Goal: Navigation & Orientation: Find specific page/section

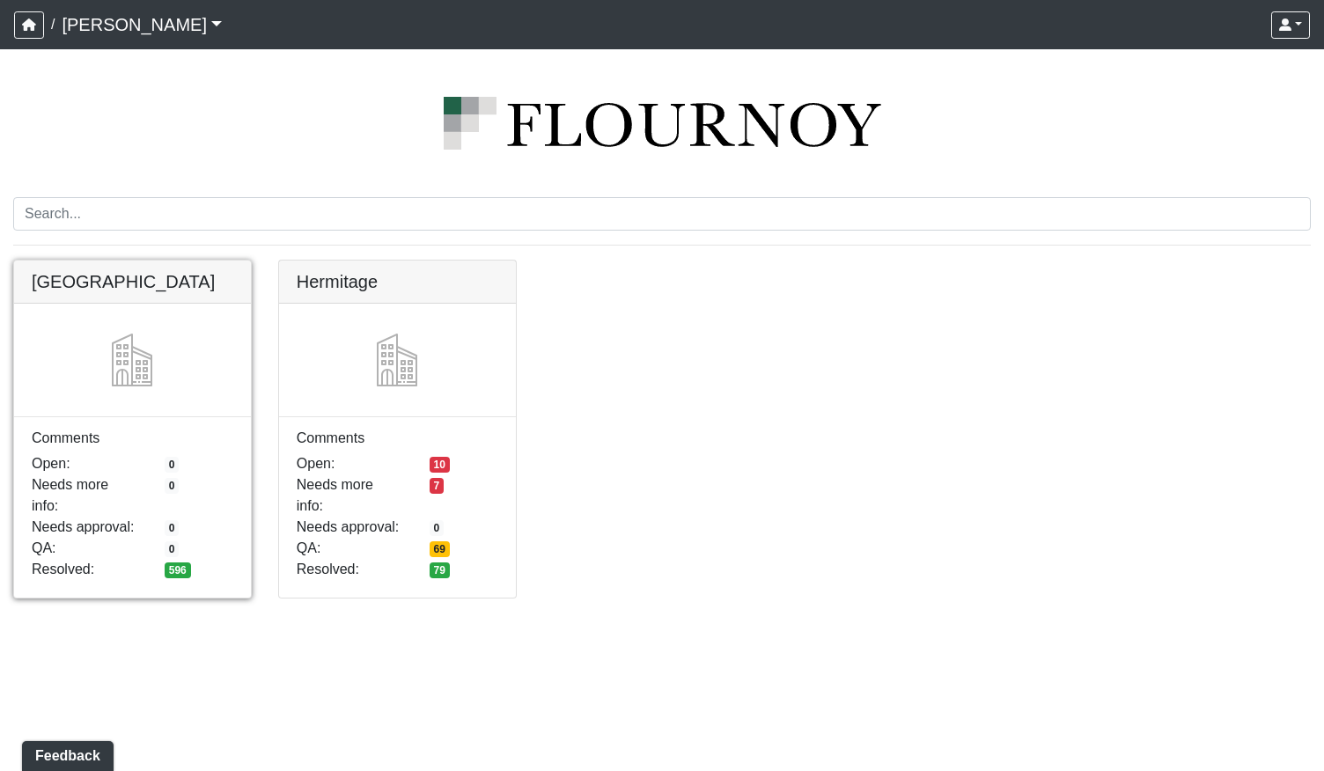
click at [209, 261] on link at bounding box center [132, 261] width 237 height 0
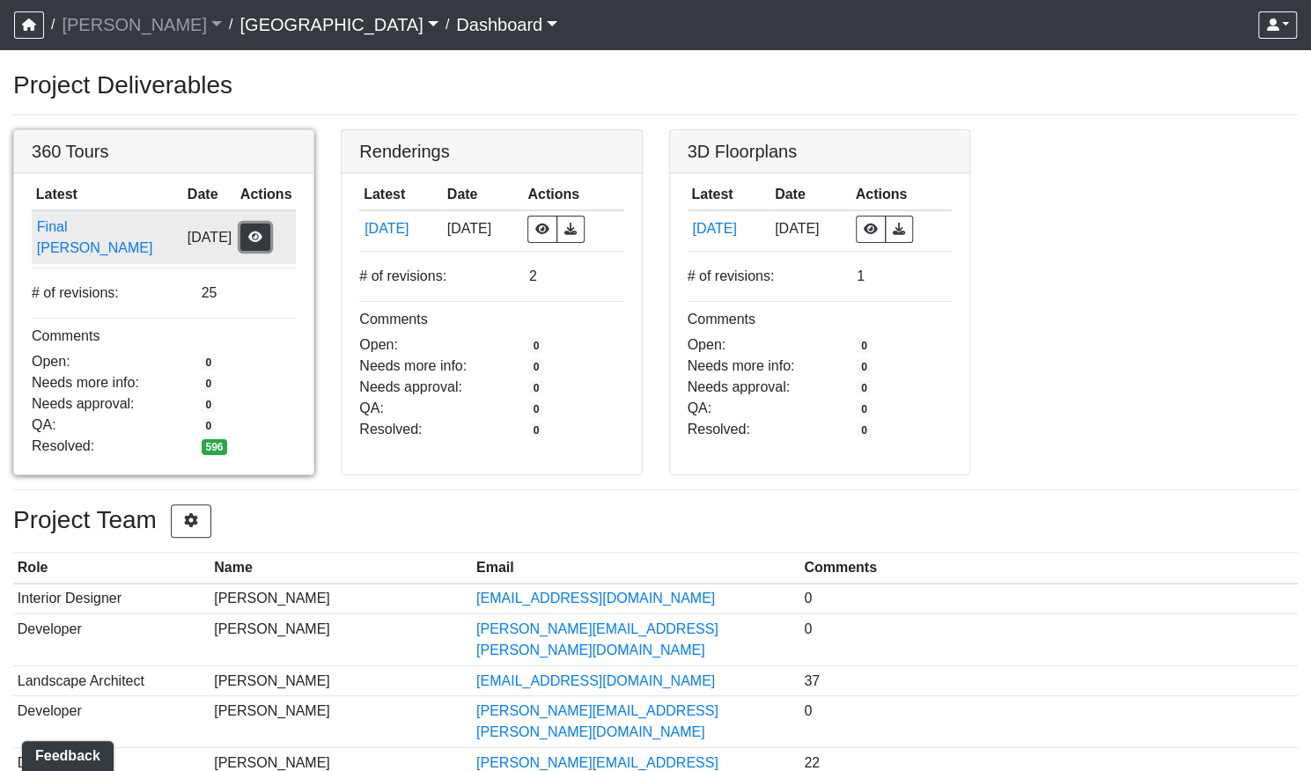
click at [243, 233] on button "button" at bounding box center [255, 237] width 30 height 27
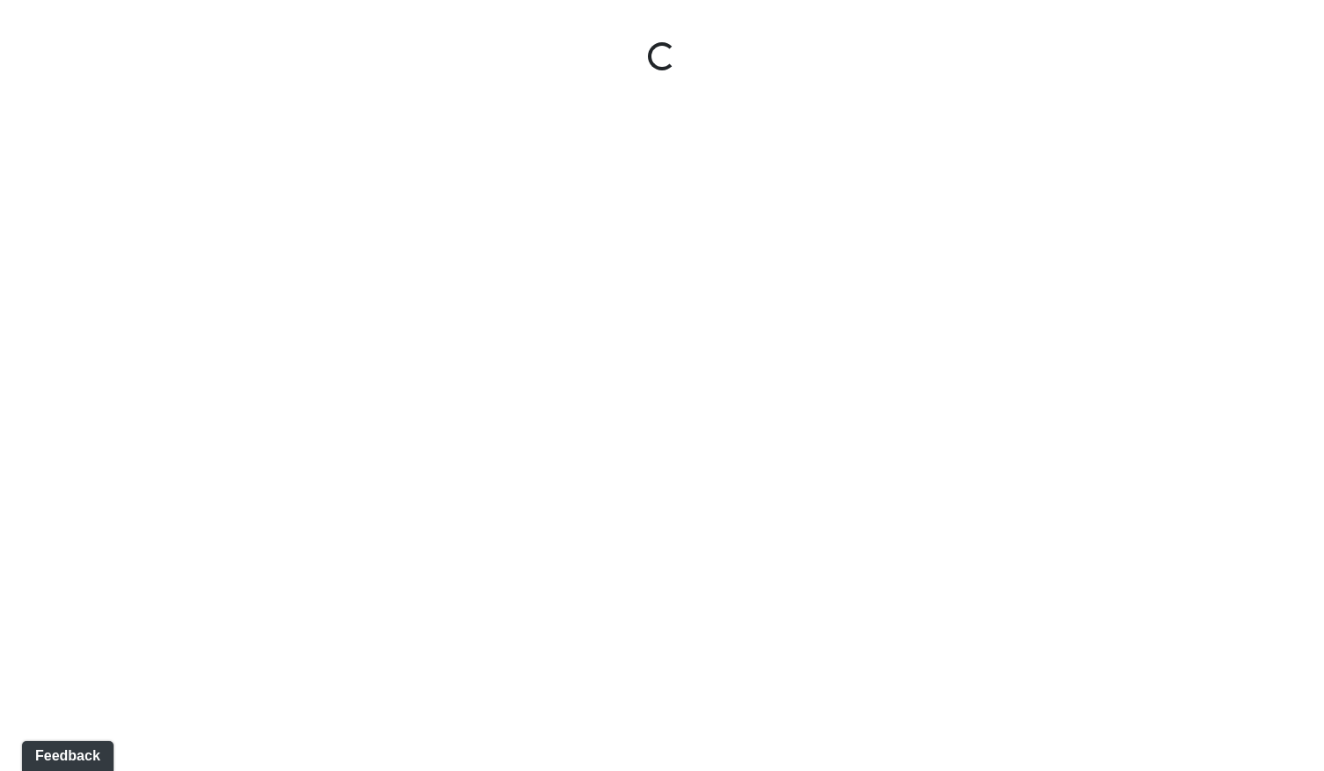
select select "gontoaMErPAtzSBVXh4ptW"
select select "h3ebyGk32eUmSzz99H473o"
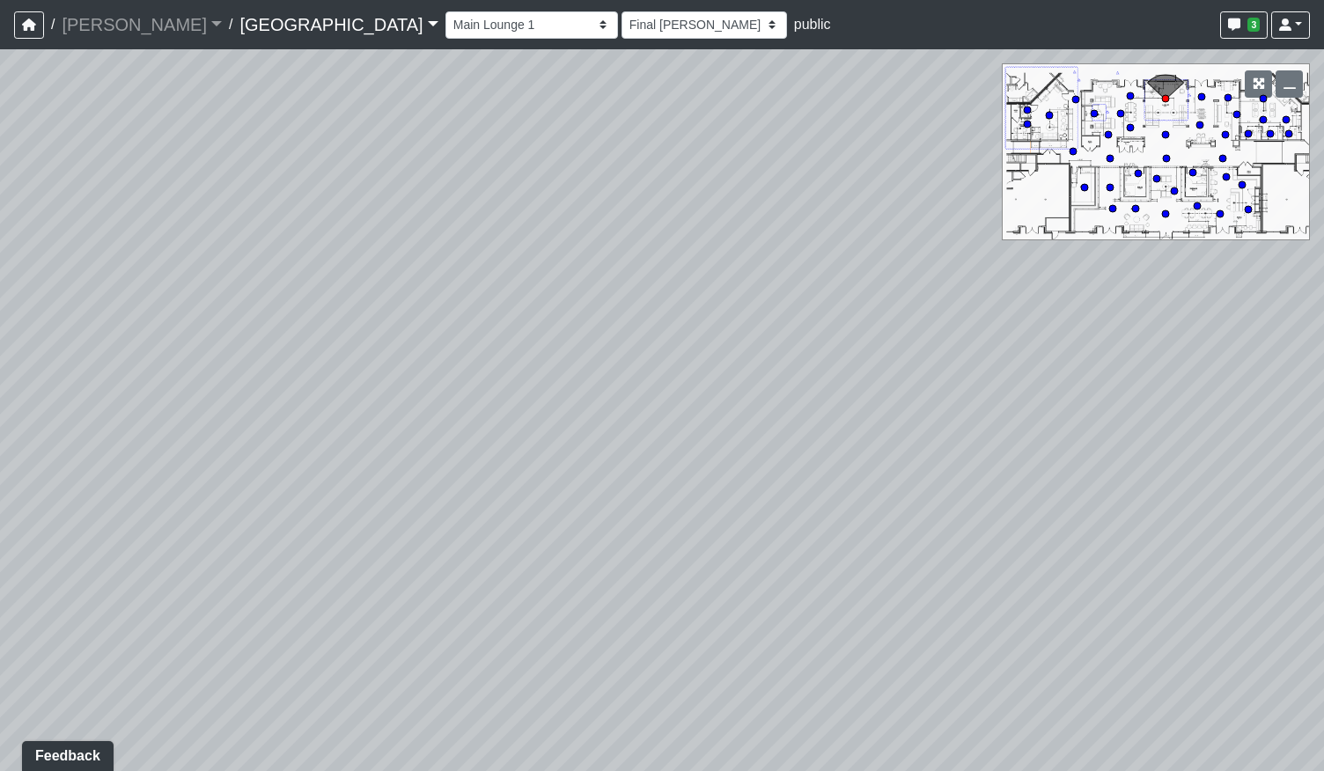
drag, startPoint x: 408, startPoint y: 453, endPoint x: 714, endPoint y: 452, distance: 305.5
click at [782, 447] on div "Loading... Pool Courtyard Entry 1 Loading... Main Lounge 2 Loading... Pool Cour…" at bounding box center [662, 410] width 1324 height 722
click at [812, 432] on div "Loading... Pool Courtyard Entry 1 Loading... Main Lounge 2 Loading... Pool Cour…" at bounding box center [662, 410] width 1324 height 722
drag, startPoint x: 732, startPoint y: 433, endPoint x: 531, endPoint y: 450, distance: 202.3
click at [531, 450] on div "Loading... Pool Courtyard Entry 1 Loading... Main Lounge 2 Loading... Pool Cour…" at bounding box center [662, 410] width 1324 height 722
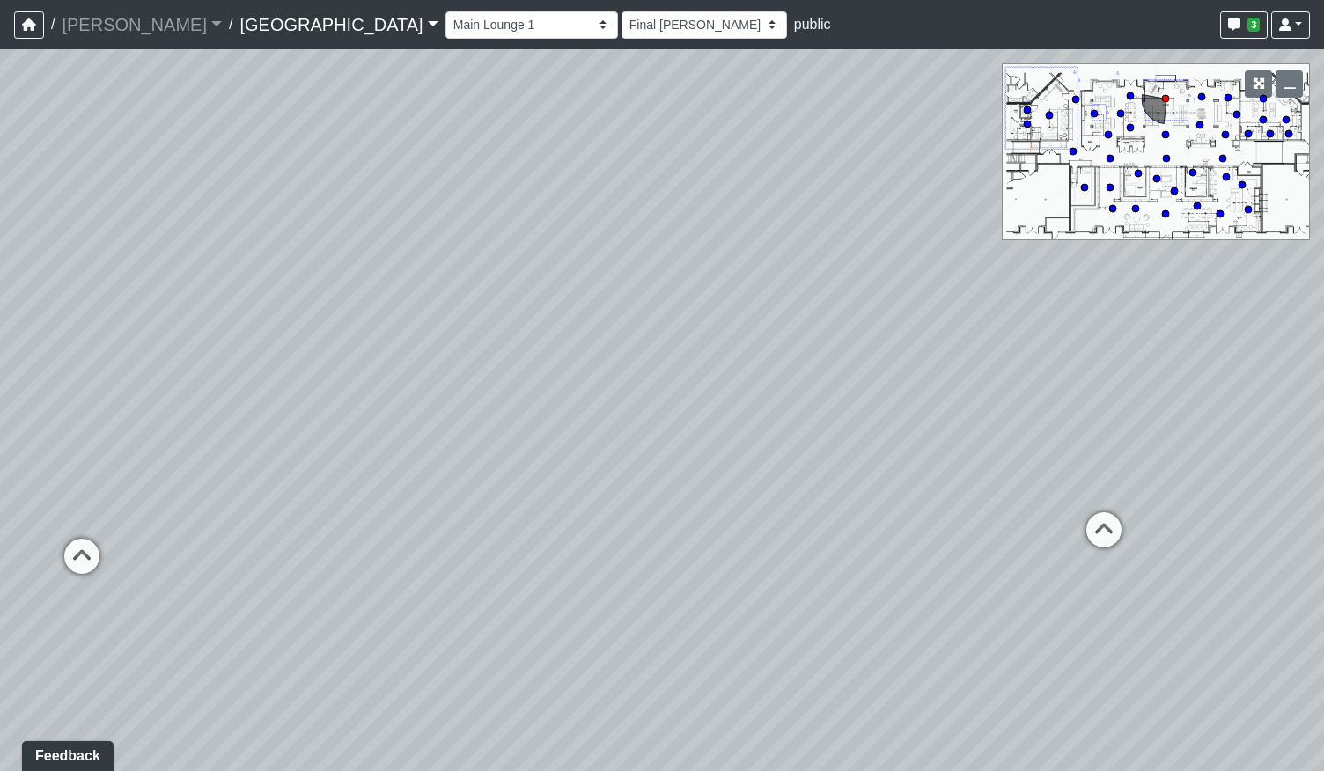
drag, startPoint x: 958, startPoint y: 415, endPoint x: 779, endPoint y: 430, distance: 179.4
click at [779, 430] on div "Loading... Pool Courtyard Entry 1 Loading... Main Lounge 2 Loading... Pool Cour…" at bounding box center [662, 410] width 1324 height 722
click at [1129, 128] on circle at bounding box center [1130, 127] width 7 height 7
drag, startPoint x: 965, startPoint y: 451, endPoint x: 894, endPoint y: 455, distance: 70.6
click at [422, 494] on div "Loading... Pool Courtyard Entry 1 Loading... Main Lounge 2 Loading... Pool Cour…" at bounding box center [662, 410] width 1324 height 722
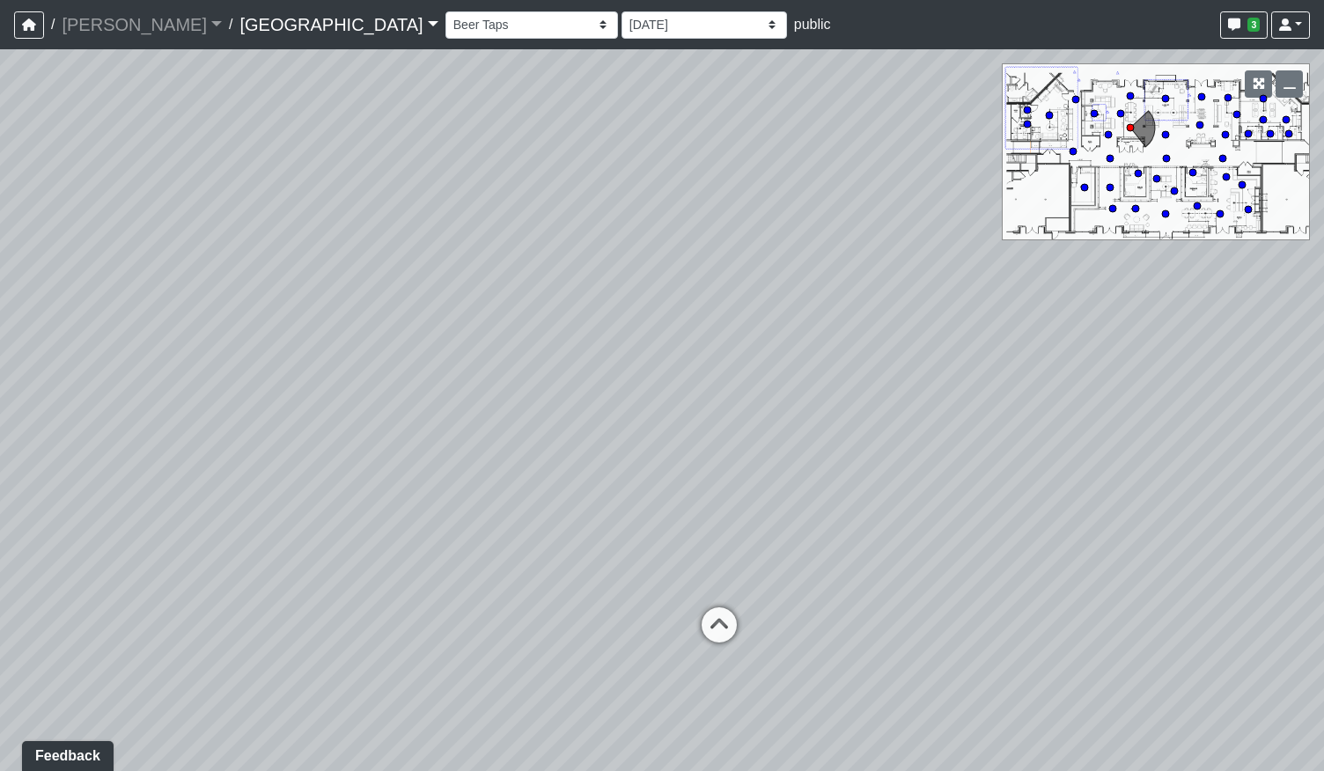
drag, startPoint x: 914, startPoint y: 452, endPoint x: 651, endPoint y: 450, distance: 262.3
click at [655, 450] on div "Loading... Pool Courtyard Entry 1 Loading... Main Lounge 2 Loading... Pool Cour…" at bounding box center [662, 410] width 1324 height 722
drag, startPoint x: 839, startPoint y: 441, endPoint x: 495, endPoint y: 471, distance: 345.5
click at [495, 471] on div "Loading... Pool Courtyard Entry 1 Loading... Main Lounge 2 Loading... Pool Cour…" at bounding box center [662, 410] width 1324 height 722
drag, startPoint x: 1033, startPoint y: 448, endPoint x: 611, endPoint y: 610, distance: 452.5
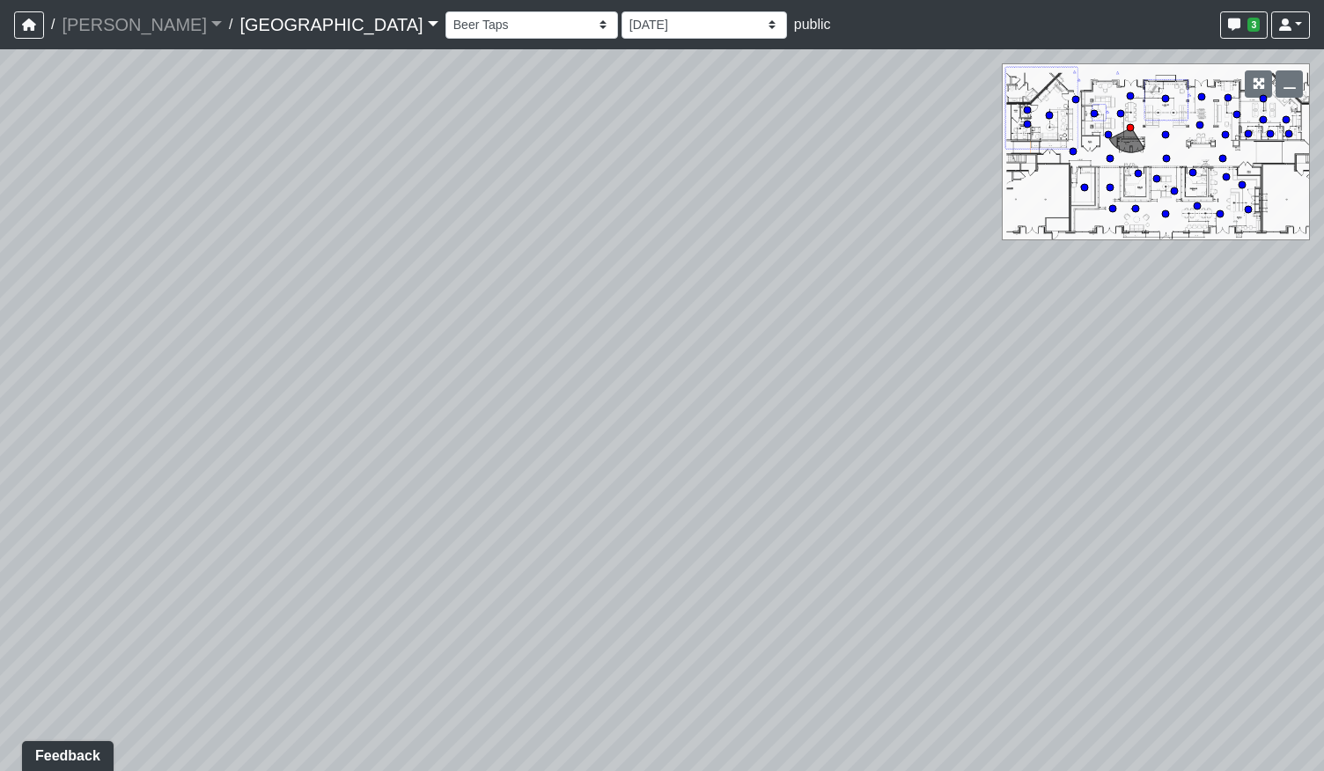
click at [611, 622] on div "Loading... Pool Courtyard Entry 1 Loading... Main Lounge 2 Loading... Pool Cour…" at bounding box center [662, 410] width 1324 height 722
drag, startPoint x: 585, startPoint y: 511, endPoint x: 765, endPoint y: 462, distance: 187.1
click at [765, 462] on div "Loading... Pool Courtyard Entry 1 Loading... Main Lounge 2 Loading... Pool Cour…" at bounding box center [662, 410] width 1324 height 722
drag, startPoint x: 738, startPoint y: 668, endPoint x: 730, endPoint y: 622, distance: 46.5
click at [730, 622] on div "Loading... Pool Courtyard Entry 1 Loading... Main Lounge 2 Loading... Pool Cour…" at bounding box center [662, 410] width 1324 height 722
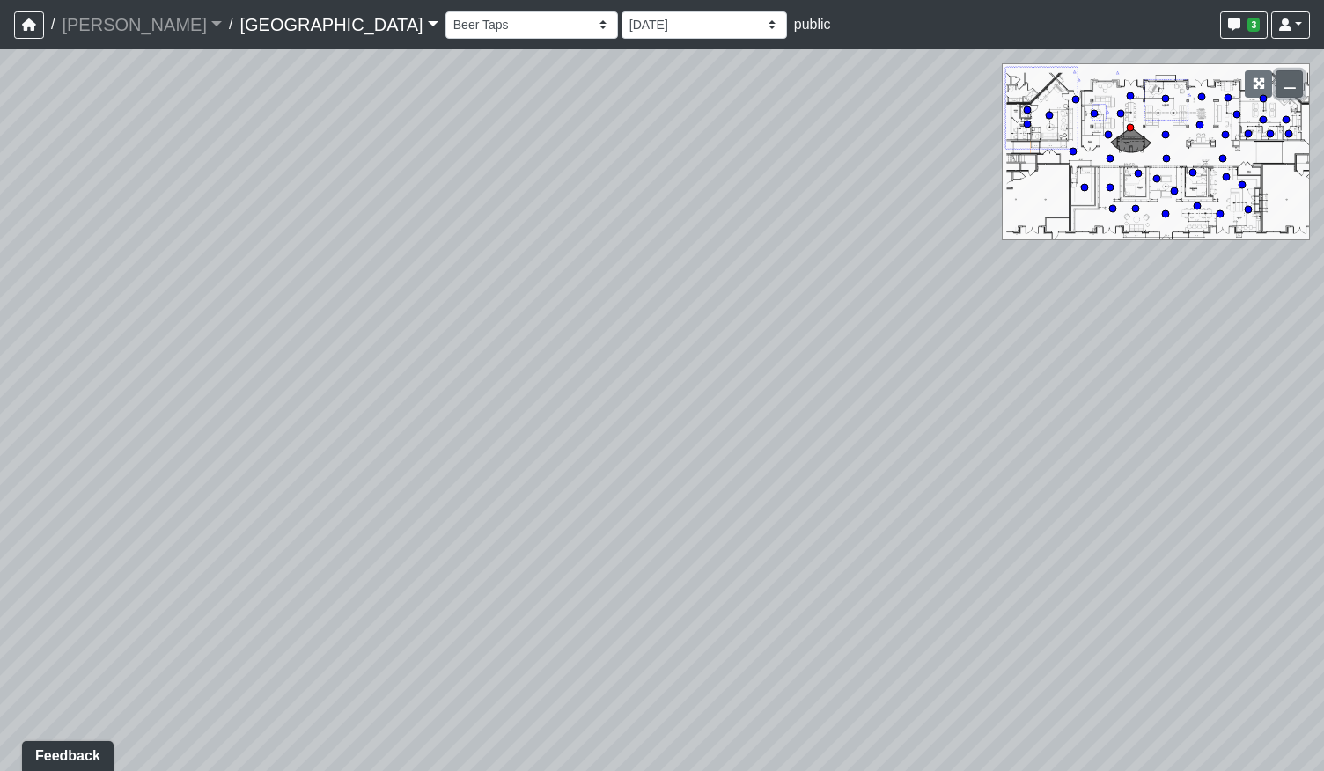
click at [1287, 84] on icon "button" at bounding box center [1289, 83] width 12 height 12
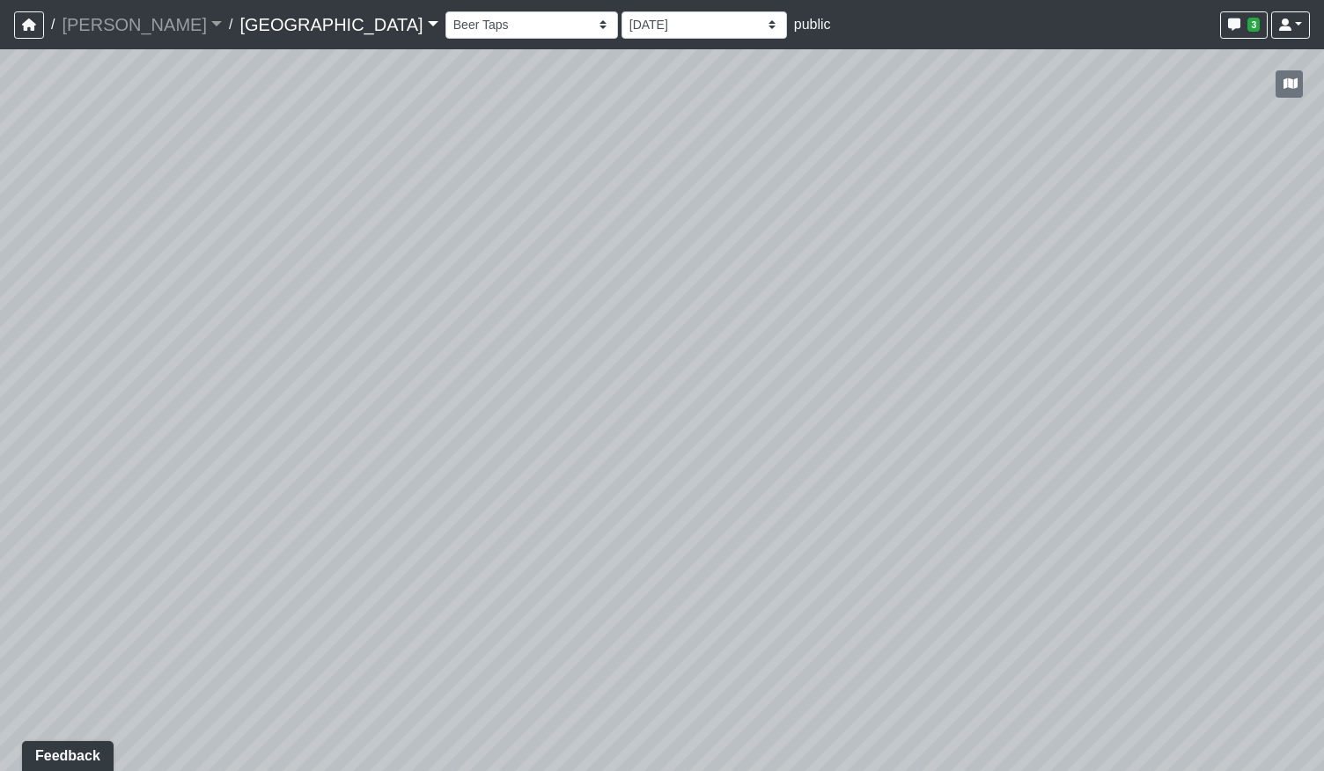
drag, startPoint x: 477, startPoint y: 527, endPoint x: 504, endPoint y: 441, distance: 90.2
click at [504, 441] on div "Loading... Pool Courtyard Entry 1 Loading... Main Lounge 2 Loading... Pool Cour…" at bounding box center [662, 410] width 1324 height 722
drag, startPoint x: 554, startPoint y: 402, endPoint x: 521, endPoint y: 445, distance: 53.3
click at [521, 445] on div "Loading... Pool Courtyard Entry 1 Loading... Main Lounge 2 Loading... Pool Cour…" at bounding box center [662, 410] width 1324 height 722
drag, startPoint x: 634, startPoint y: 371, endPoint x: 637, endPoint y: 401, distance: 30.1
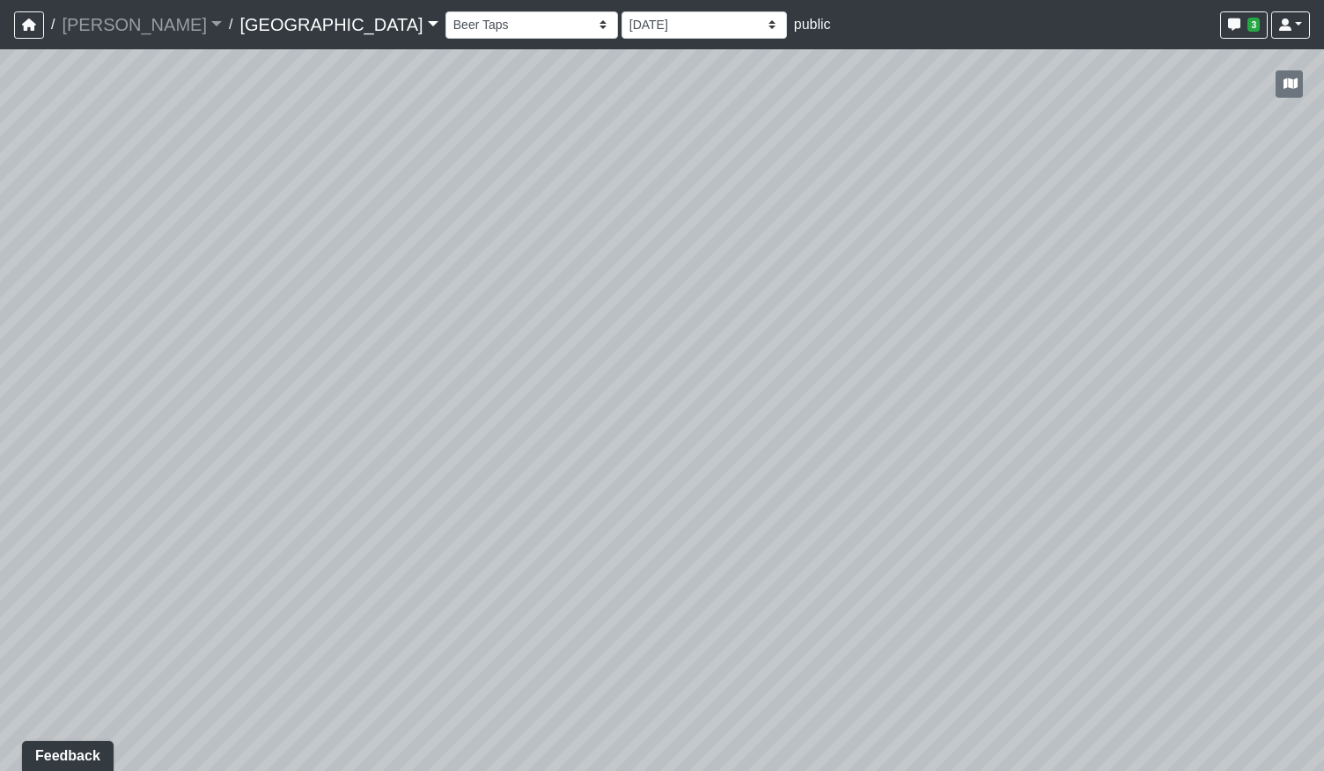
click at [637, 401] on div "Loading... Pool Courtyard Entry 1 Loading... Main Lounge 2 Loading... Pool Cour…" at bounding box center [662, 410] width 1324 height 722
click at [1293, 84] on icon "button" at bounding box center [1290, 83] width 14 height 12
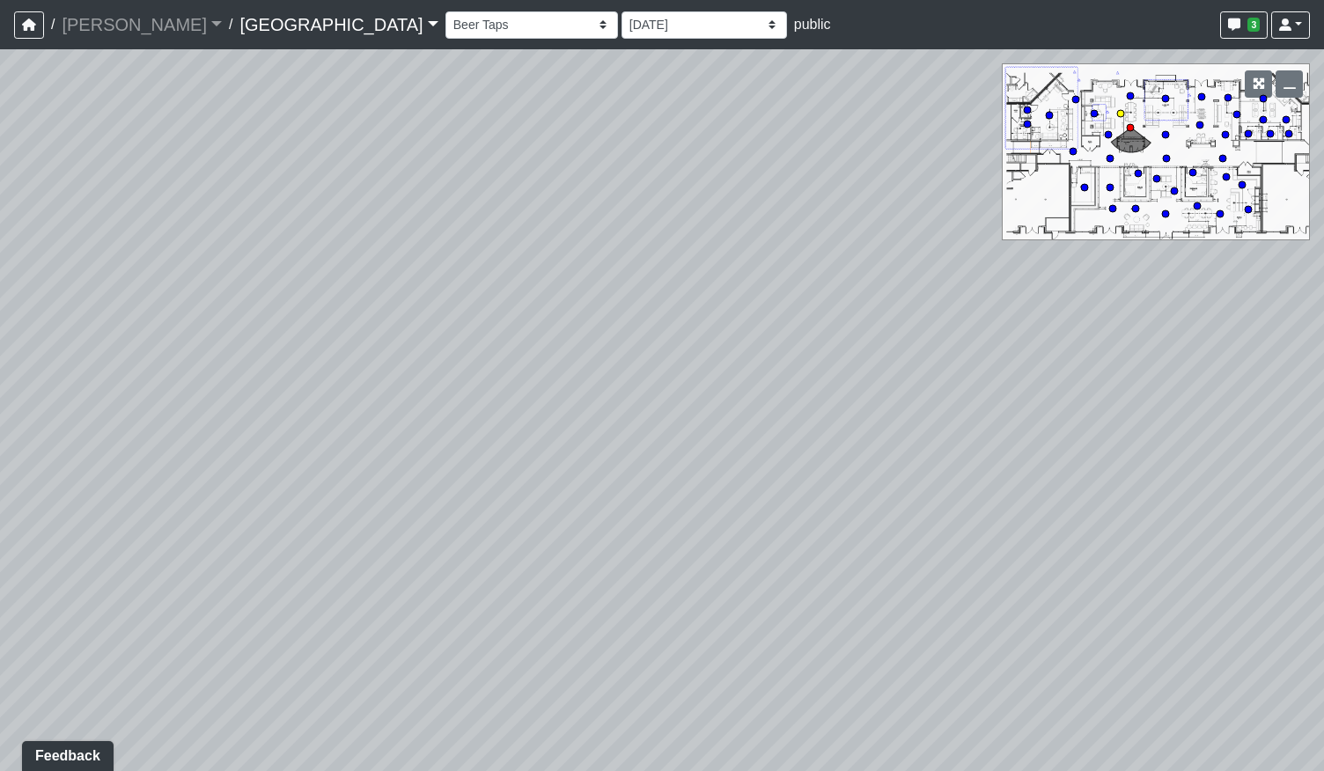
click at [1121, 113] on circle at bounding box center [1120, 113] width 7 height 7
drag, startPoint x: 482, startPoint y: 364, endPoint x: 608, endPoint y: 430, distance: 142.1
click at [608, 430] on div "Loading... Pool Courtyard Entry 1 Loading... Main Lounge 2 Loading... Pool Cour…" at bounding box center [662, 410] width 1324 height 722
drag, startPoint x: 1040, startPoint y: 376, endPoint x: 234, endPoint y: 430, distance: 807.2
click at [234, 430] on div "Loading... Pool Courtyard Entry 1 Loading... Main Lounge 2 Loading... Pool Cour…" at bounding box center [662, 410] width 1324 height 722
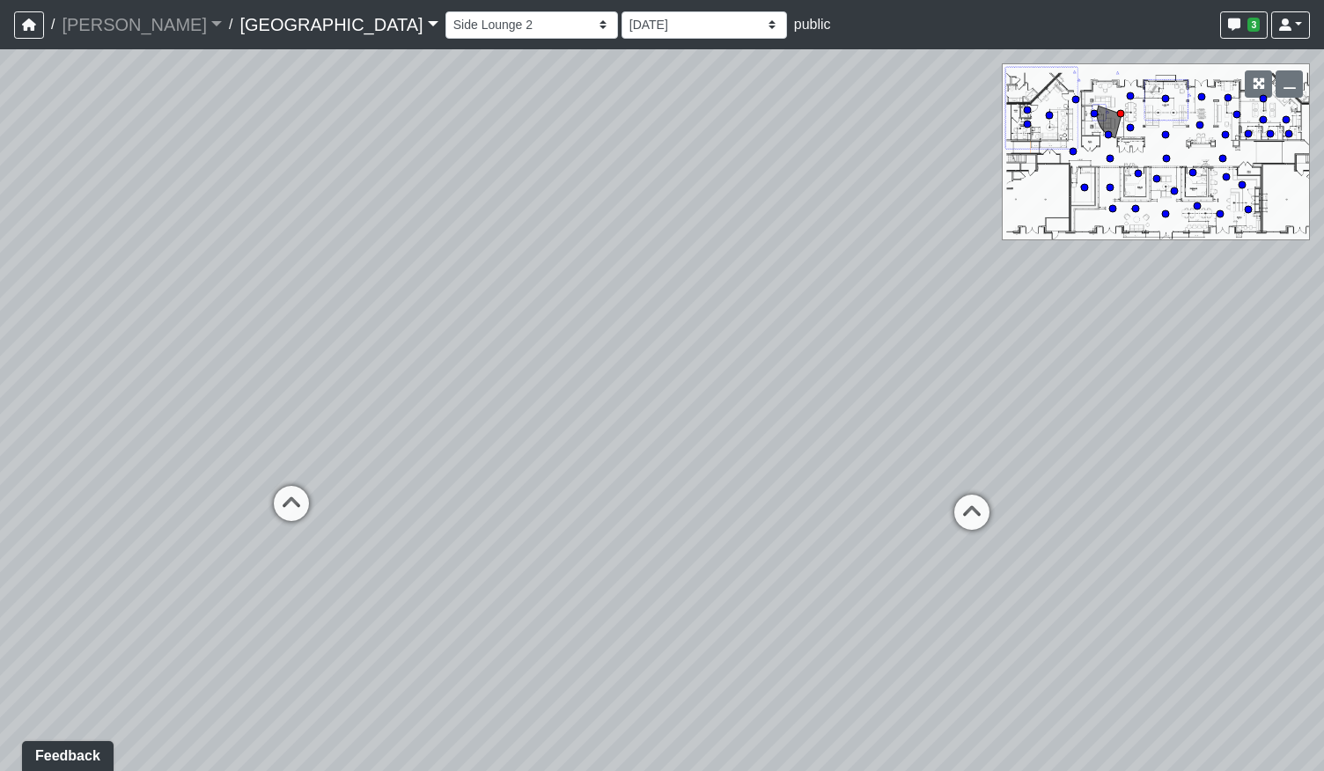
drag, startPoint x: 724, startPoint y: 420, endPoint x: 930, endPoint y: 523, distance: 231.1
click at [400, 445] on div "Loading... Pool Courtyard Entry 1 Loading... Main Lounge 2 Loading... Pool Cour…" at bounding box center [662, 410] width 1324 height 722
drag, startPoint x: 908, startPoint y: 489, endPoint x: 660, endPoint y: 430, distance: 254.3
click at [660, 430] on div "Loading... Pool Courtyard Entry 1 Loading... Main Lounge 2 Loading... Pool Cour…" at bounding box center [662, 410] width 1324 height 722
drag, startPoint x: 1079, startPoint y: 408, endPoint x: 341, endPoint y: 438, distance: 739.2
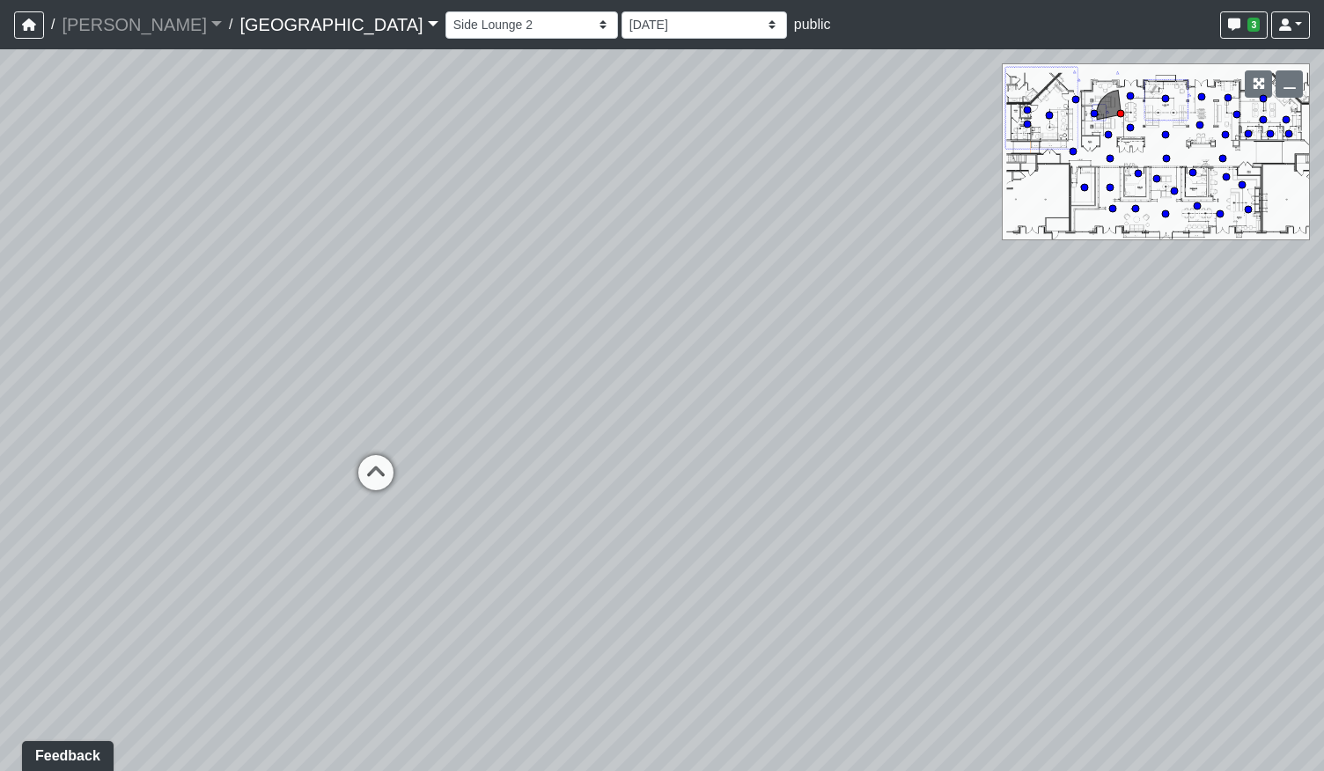
click at [341, 438] on div "Loading... Pool Courtyard Entry 1 Loading... Main Lounge 2 Loading... Pool Cour…" at bounding box center [662, 410] width 1324 height 722
drag, startPoint x: 824, startPoint y: 434, endPoint x: 402, endPoint y: 441, distance: 421.7
click at [402, 441] on div "Loading... Pool Courtyard Entry 1 Loading... Main Lounge 2 Loading... Pool Cour…" at bounding box center [662, 410] width 1324 height 722
drag, startPoint x: 875, startPoint y: 479, endPoint x: 845, endPoint y: 277, distance: 203.8
click at [845, 277] on div "Loading... Pool Courtyard Entry 1 Loading... Main Lounge 2 Loading... Pool Cour…" at bounding box center [662, 410] width 1324 height 722
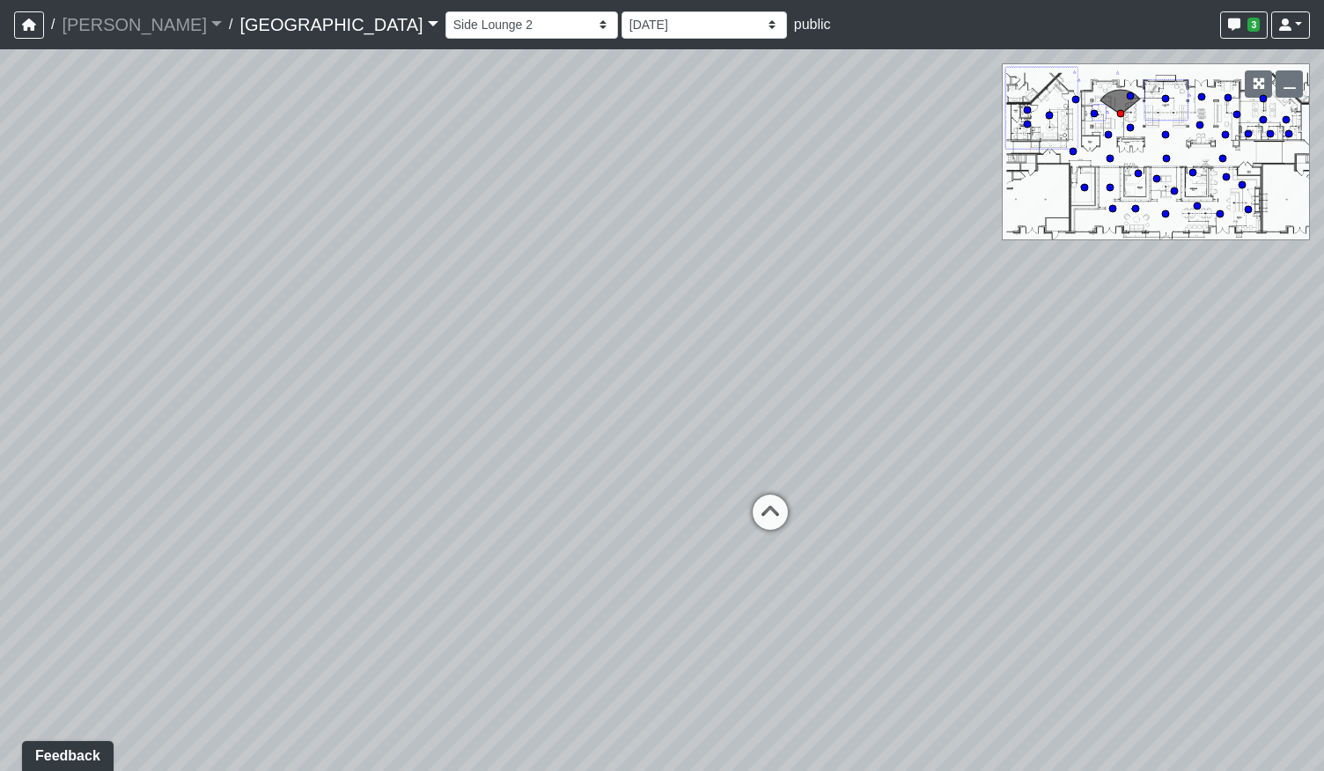
drag, startPoint x: 1146, startPoint y: 320, endPoint x: 467, endPoint y: 370, distance: 681.4
click at [467, 370] on div "Loading... Pool Courtyard Entry 1 Loading... Main Lounge 2 Loading... Pool Cour…" at bounding box center [662, 410] width 1324 height 722
drag, startPoint x: 1055, startPoint y: 364, endPoint x: 307, endPoint y: 396, distance: 748.1
click at [261, 405] on div "Loading... Pool Courtyard Entry 1 Loading... Main Lounge 2 Loading... Pool Cour…" at bounding box center [662, 410] width 1324 height 722
drag, startPoint x: 823, startPoint y: 348, endPoint x: 652, endPoint y: 337, distance: 171.1
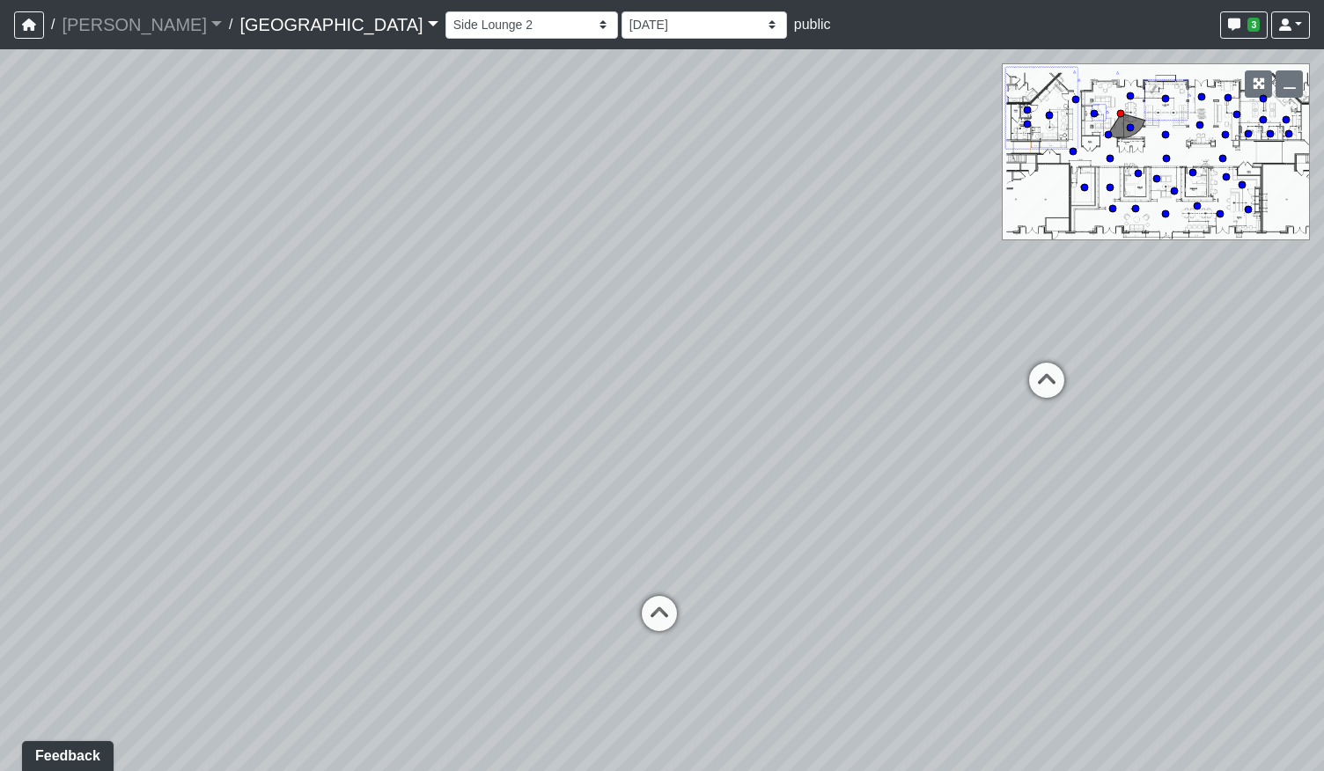
click at [652, 337] on div "Loading... Pool Courtyard Entry 1 Loading... Main Lounge 2 Loading... Pool Cour…" at bounding box center [662, 410] width 1324 height 722
drag, startPoint x: 1303, startPoint y: 334, endPoint x: 1261, endPoint y: 342, distance: 43.2
click at [1303, 334] on div "Loading... Pool Courtyard Entry 1 Loading... Main Lounge 2 Loading... Pool Cour…" at bounding box center [662, 410] width 1324 height 722
drag, startPoint x: 444, startPoint y: 350, endPoint x: 840, endPoint y: 313, distance: 397.9
click at [840, 313] on div "Loading... Pool Courtyard Entry 1 Loading... Main Lounge 2 Loading... Pool Cour…" at bounding box center [662, 410] width 1324 height 722
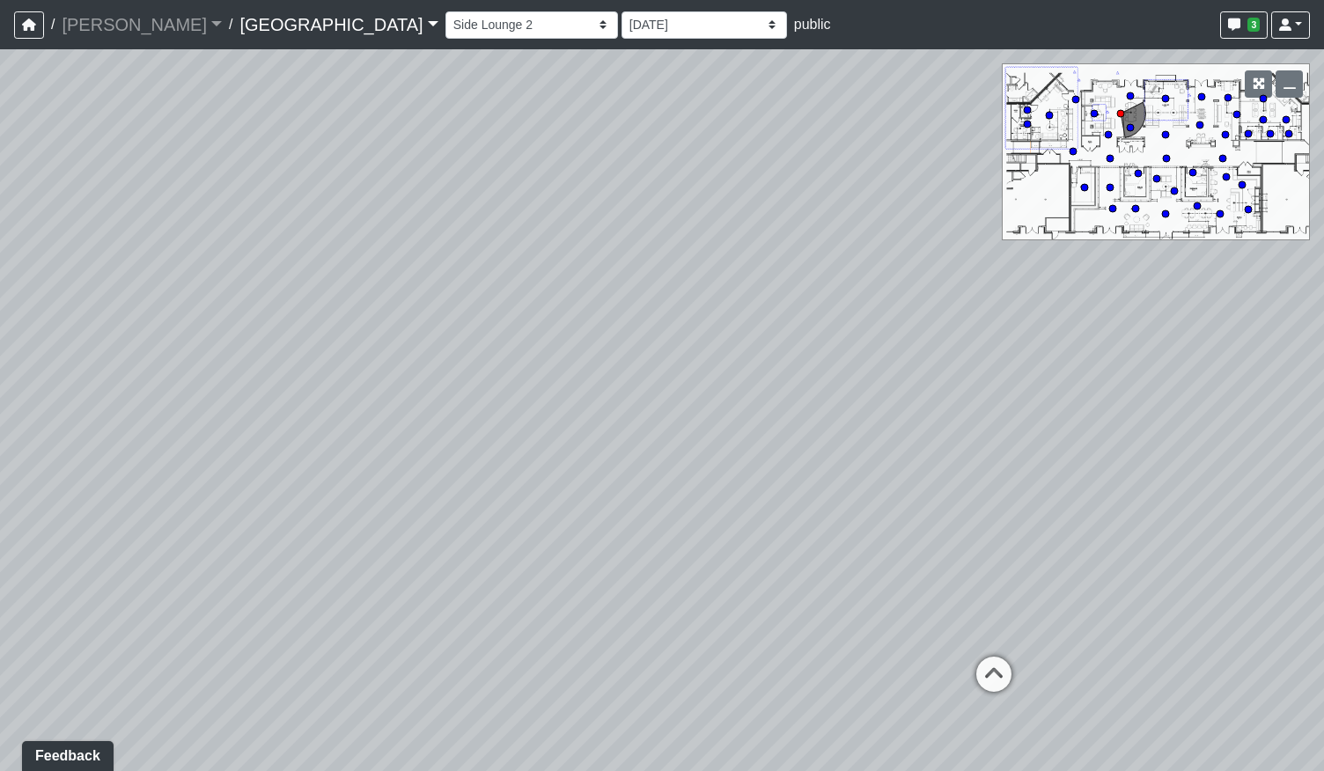
drag, startPoint x: 445, startPoint y: 425, endPoint x: 526, endPoint y: 456, distance: 85.8
click at [526, 456] on div "Loading... Pool Courtyard Entry 1 Loading... Main Lounge 2 Loading... Pool Cour…" at bounding box center [662, 410] width 1324 height 722
click at [1199, 122] on circle at bounding box center [1199, 124] width 7 height 7
drag, startPoint x: 546, startPoint y: 489, endPoint x: 976, endPoint y: 466, distance: 431.1
click at [991, 465] on div "Loading... Pool Courtyard Entry 1 Loading... Main Lounge 2 Loading... Pool Cour…" at bounding box center [662, 410] width 1324 height 722
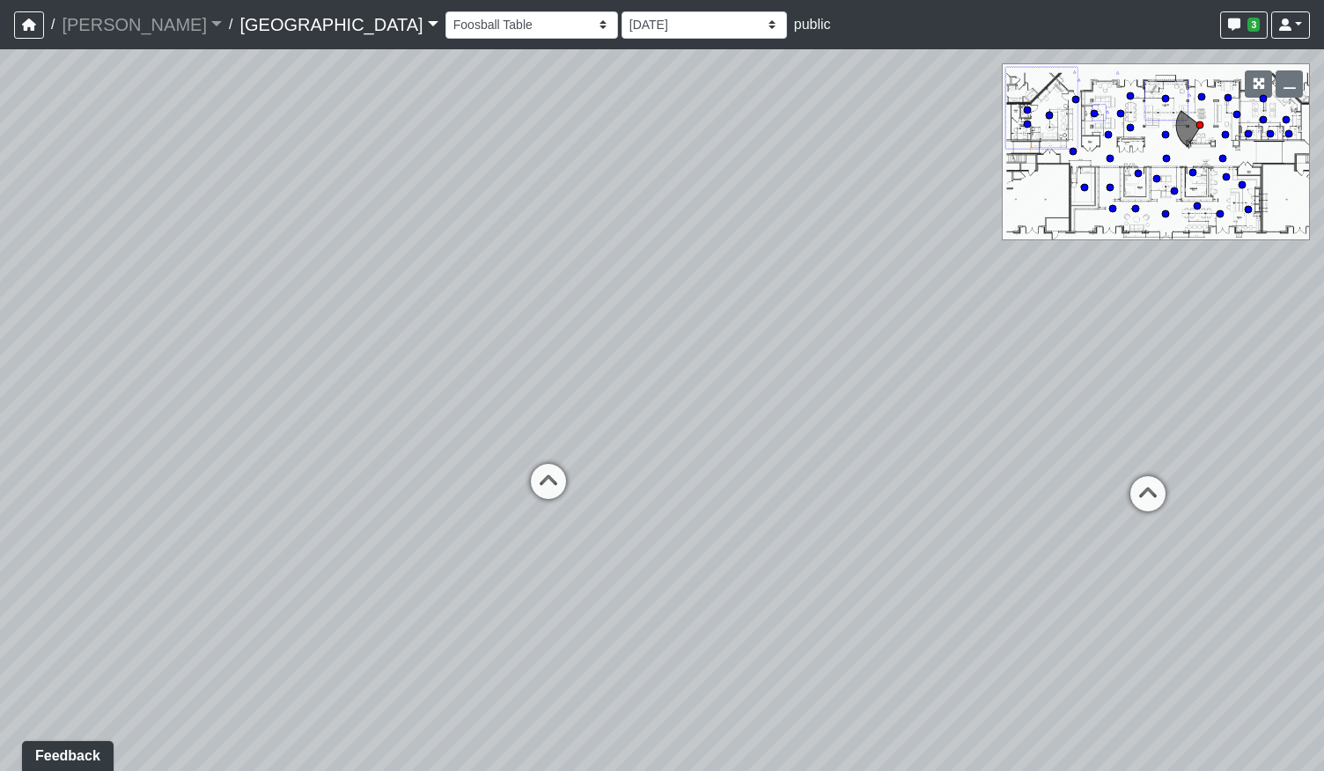
drag, startPoint x: 470, startPoint y: 490, endPoint x: 637, endPoint y: 484, distance: 167.4
click at [829, 485] on div "Loading... Pool Courtyard Entry 1 Loading... Main Lounge 2 Loading... Pool Cour…" at bounding box center [662, 410] width 1324 height 722
drag, startPoint x: 384, startPoint y: 401, endPoint x: 917, endPoint y: 516, distance: 545.8
click at [976, 514] on div "Loading... Pool Courtyard Entry 1 Loading... Main Lounge 2 Loading... Pool Cour…" at bounding box center [662, 410] width 1324 height 722
drag, startPoint x: 343, startPoint y: 490, endPoint x: 680, endPoint y: 497, distance: 336.3
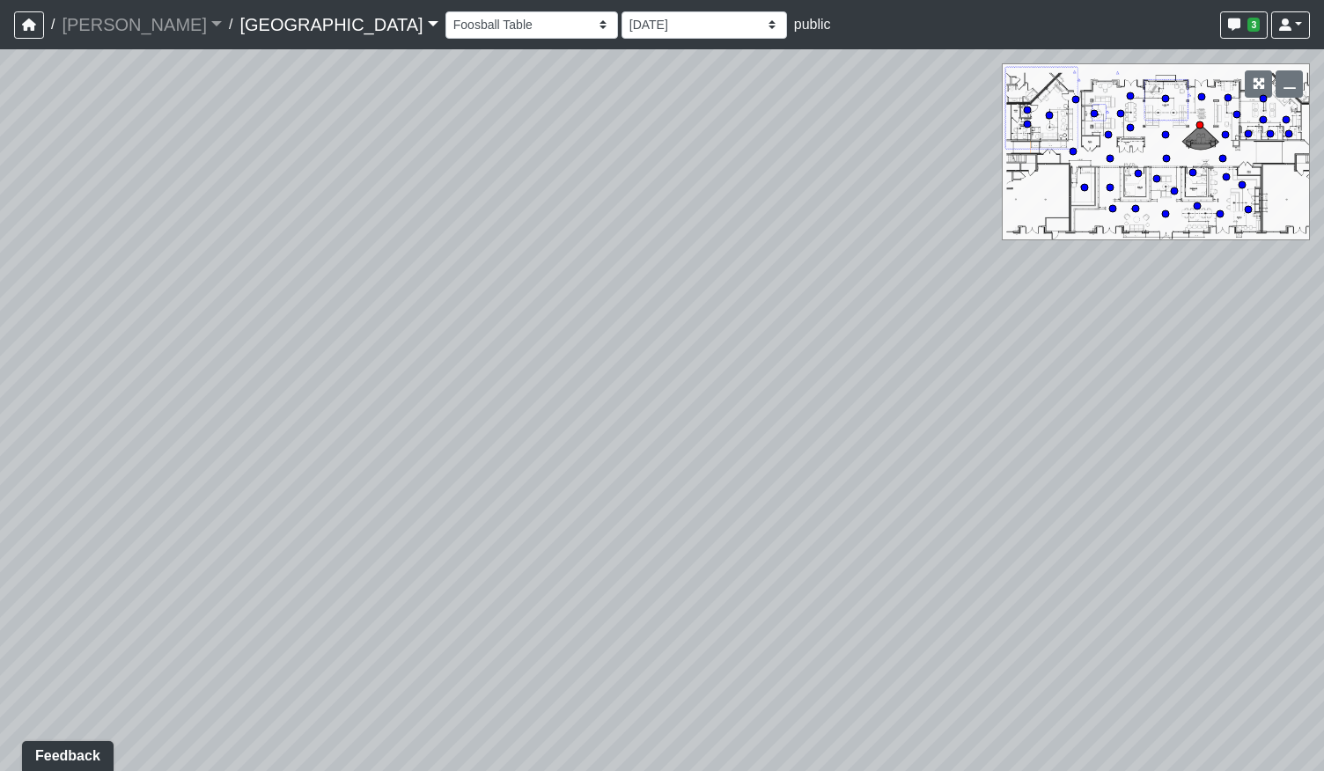
click at [680, 497] on div "Loading... Pool Courtyard Entry 1 Loading... Main Lounge 2 Loading... Pool Cour…" at bounding box center [662, 410] width 1324 height 722
drag, startPoint x: 331, startPoint y: 304, endPoint x: 373, endPoint y: 457, distance: 158.9
click at [373, 457] on div "Loading... Pool Courtyard Entry 1 Loading... Main Lounge 2 Loading... Pool Cour…" at bounding box center [662, 410] width 1324 height 722
drag, startPoint x: 872, startPoint y: 386, endPoint x: 398, endPoint y: 279, distance: 486.3
click at [398, 279] on div "Loading... Pool Courtyard Entry 1 Loading... Main Lounge 2 Loading... Pool Cour…" at bounding box center [662, 410] width 1324 height 722
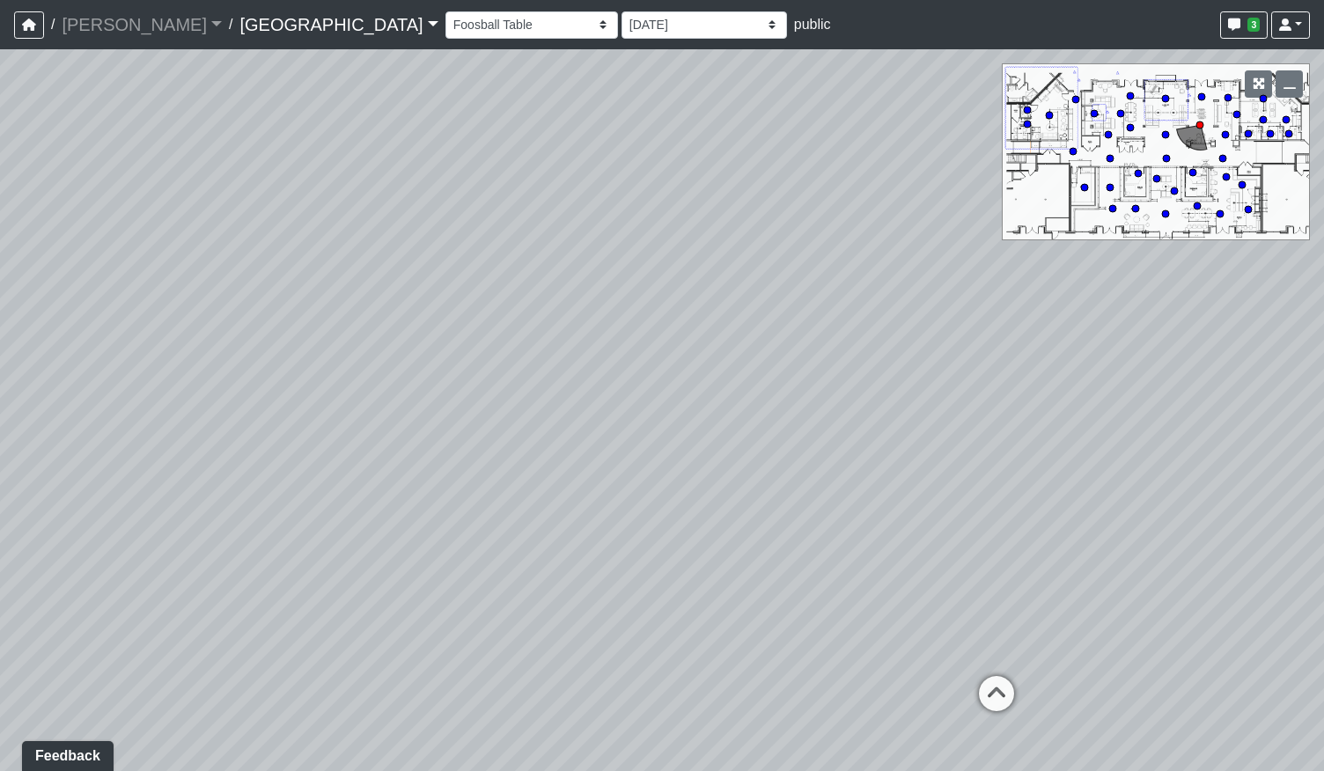
drag, startPoint x: 865, startPoint y: 336, endPoint x: 625, endPoint y: 358, distance: 241.3
click at [538, 368] on div "Loading... Pool Courtyard Entry 1 Loading... Main Lounge 2 Loading... Pool Cour…" at bounding box center [662, 410] width 1324 height 722
drag, startPoint x: 482, startPoint y: 460, endPoint x: 966, endPoint y: 420, distance: 484.9
click at [973, 420] on div "Loading... Pool Courtyard Entry 1 Loading... Main Lounge 2 Loading... Pool Cour…" at bounding box center [662, 410] width 1324 height 722
drag, startPoint x: 605, startPoint y: 415, endPoint x: 1028, endPoint y: 401, distance: 423.7
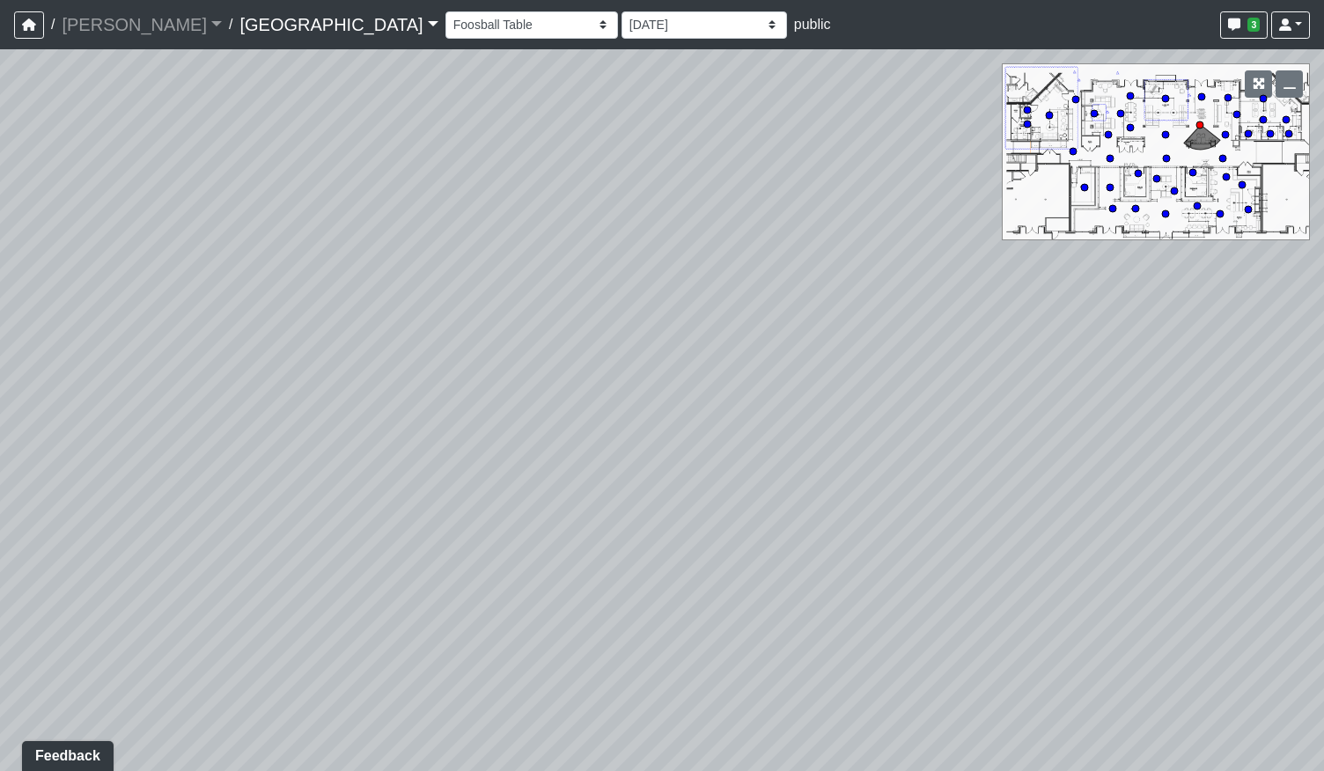
click at [1030, 401] on div "Loading... Pool Courtyard Entry 1 Loading... Main Lounge 2 Loading... Pool Cour…" at bounding box center [662, 410] width 1324 height 722
drag, startPoint x: 424, startPoint y: 379, endPoint x: 686, endPoint y: 391, distance: 261.7
click at [686, 391] on div "Loading... Pool Courtyard Entry 1 Loading... Main Lounge 2 Loading... Pool Cour…" at bounding box center [662, 410] width 1324 height 722
drag, startPoint x: 579, startPoint y: 455, endPoint x: 648, endPoint y: 404, distance: 85.6
click at [458, 420] on div "Loading... Pool Courtyard Entry 1 Loading... Main Lounge 2 Loading... Pool Cour…" at bounding box center [662, 410] width 1324 height 722
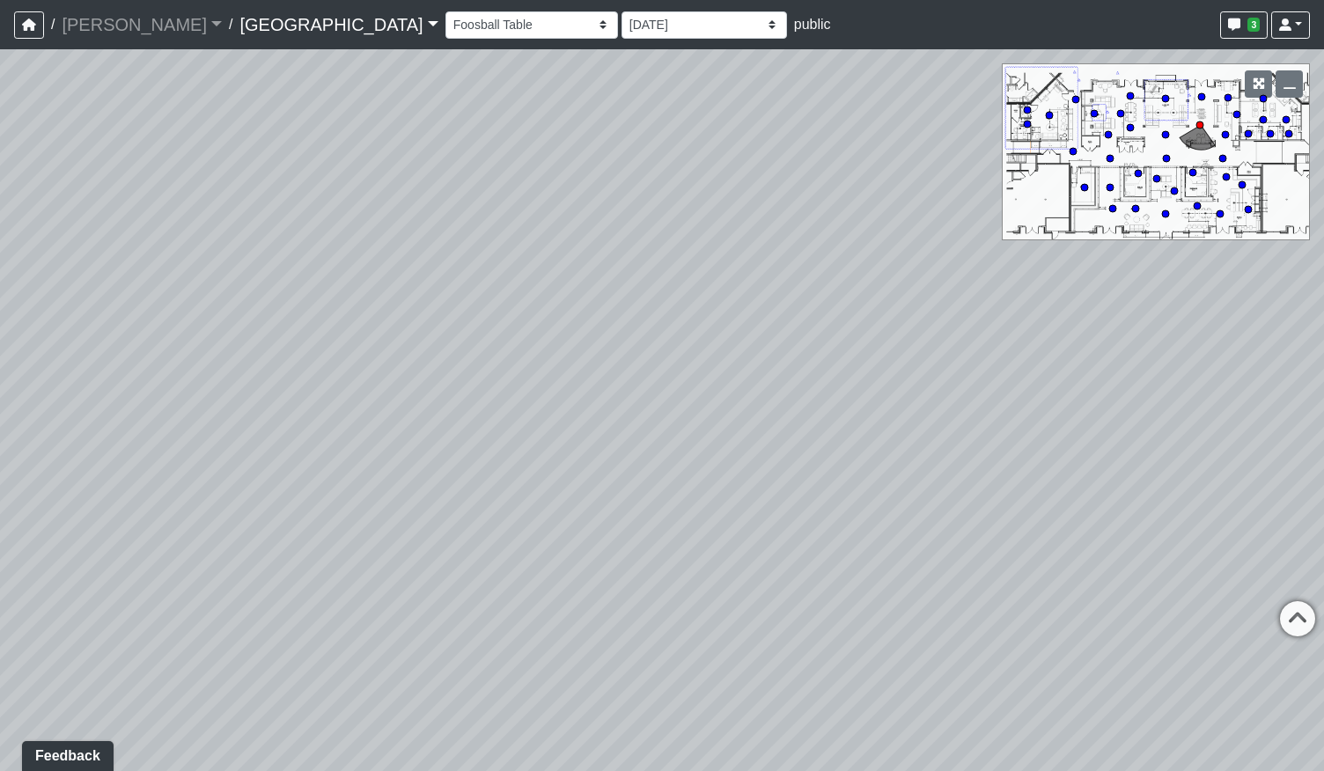
drag, startPoint x: 903, startPoint y: 406, endPoint x: 564, endPoint y: 397, distance: 339.0
click at [564, 397] on div "Loading... Pool Courtyard Entry 1 Loading... Main Lounge 2 Loading... Pool Cour…" at bounding box center [662, 410] width 1324 height 722
drag, startPoint x: 860, startPoint y: 393, endPoint x: 768, endPoint y: 408, distance: 93.5
click at [320, 405] on div "Loading... Pool Courtyard Entry 1 Loading... Main Lounge 2 Loading... Pool Cour…" at bounding box center [662, 410] width 1324 height 722
click at [1113, 158] on circle at bounding box center [1110, 158] width 7 height 7
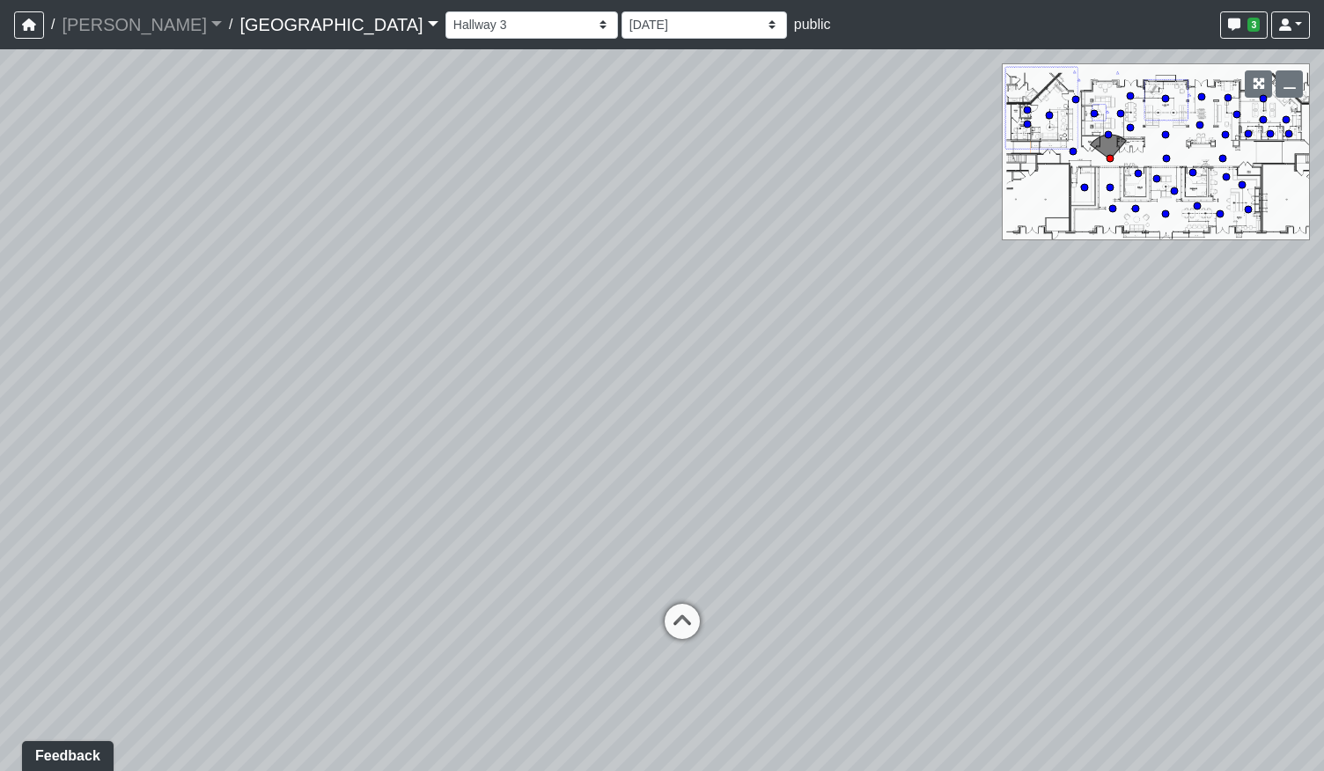
drag, startPoint x: 970, startPoint y: 397, endPoint x: 561, endPoint y: 400, distance: 409.3
click at [530, 404] on div "Loading... Pool Courtyard Entry 1 Loading... Main Lounge 2 Loading... Pool Cour…" at bounding box center [662, 410] width 1324 height 722
drag, startPoint x: 765, startPoint y: 438, endPoint x: 774, endPoint y: 405, distance: 33.7
click at [716, 393] on div "Loading... Pool Courtyard Entry 1 Loading... Main Lounge 2 Loading... Pool Cour…" at bounding box center [662, 410] width 1324 height 722
click at [1132, 497] on icon at bounding box center [1131, 511] width 53 height 53
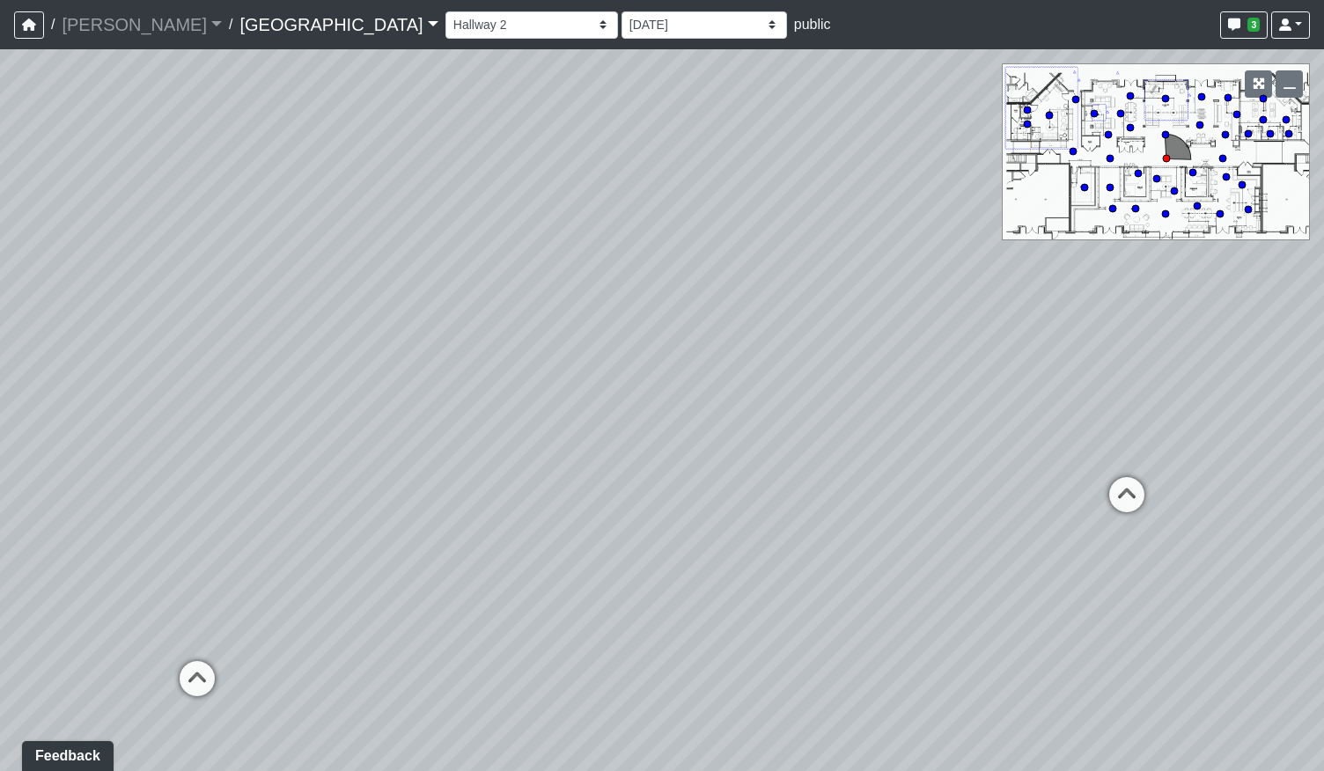
drag, startPoint x: 590, startPoint y: 570, endPoint x: 888, endPoint y: 518, distance: 302.8
click at [895, 519] on div "Loading... Pool Courtyard Entry 1 Loading... Main Lounge 2 Loading... Pool Cour…" at bounding box center [662, 410] width 1324 height 722
drag, startPoint x: 327, startPoint y: 598, endPoint x: 756, endPoint y: 566, distance: 429.9
click at [756, 566] on div "Loading... Pool Courtyard Entry 1 Loading... Main Lounge 2 Loading... Pool Cour…" at bounding box center [662, 410] width 1324 height 722
drag, startPoint x: 229, startPoint y: 585, endPoint x: 619, endPoint y: 696, distance: 405.4
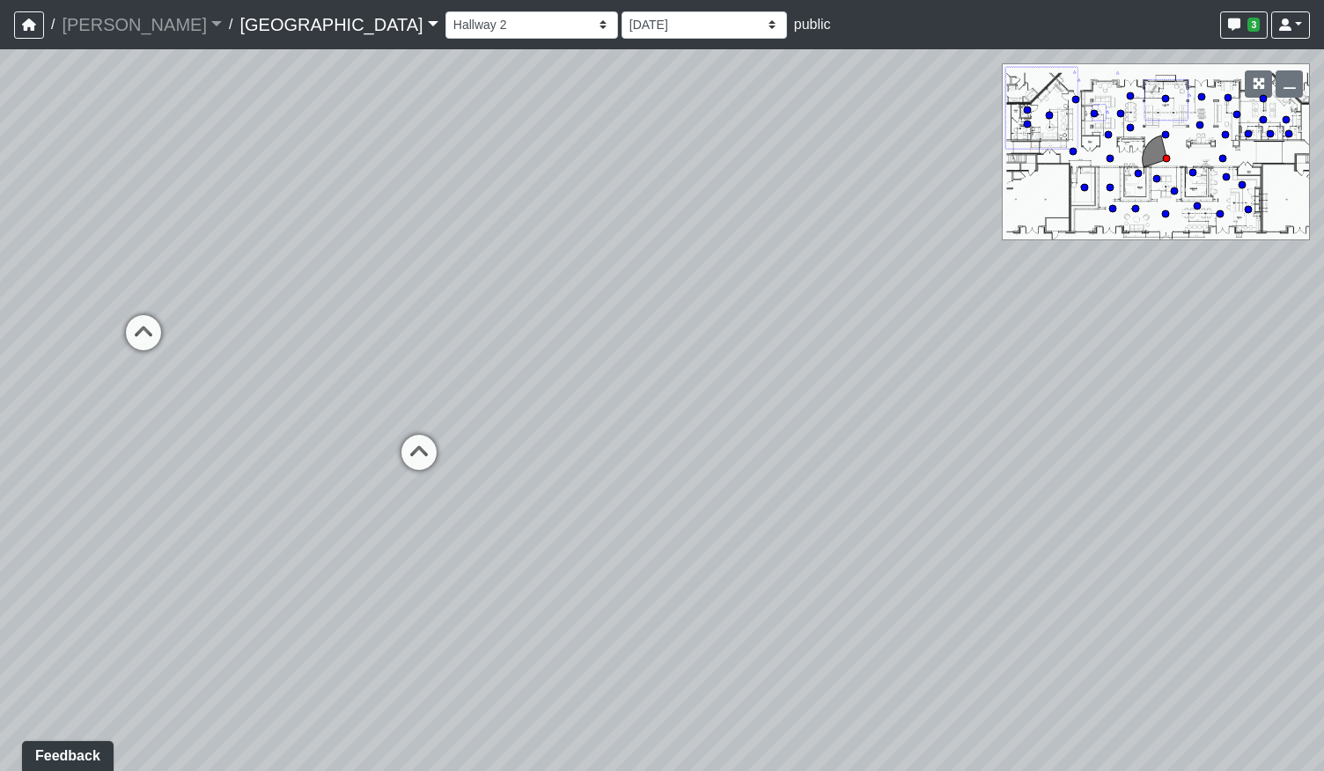
click at [619, 696] on div "Loading... Pool Courtyard Entry 1 Loading... Main Lounge 2 Loading... Pool Cour…" at bounding box center [662, 410] width 1324 height 722
click at [423, 445] on icon at bounding box center [419, 461] width 53 height 53
select select "nyrKKpN37jHPvguD4SWa4o"
drag, startPoint x: 960, startPoint y: 516, endPoint x: 529, endPoint y: 520, distance: 430.5
click at [529, 520] on div "Loading... Pool Courtyard Entry 1 Loading... Main Lounge 2 Loading... Pool Cour…" at bounding box center [662, 410] width 1324 height 722
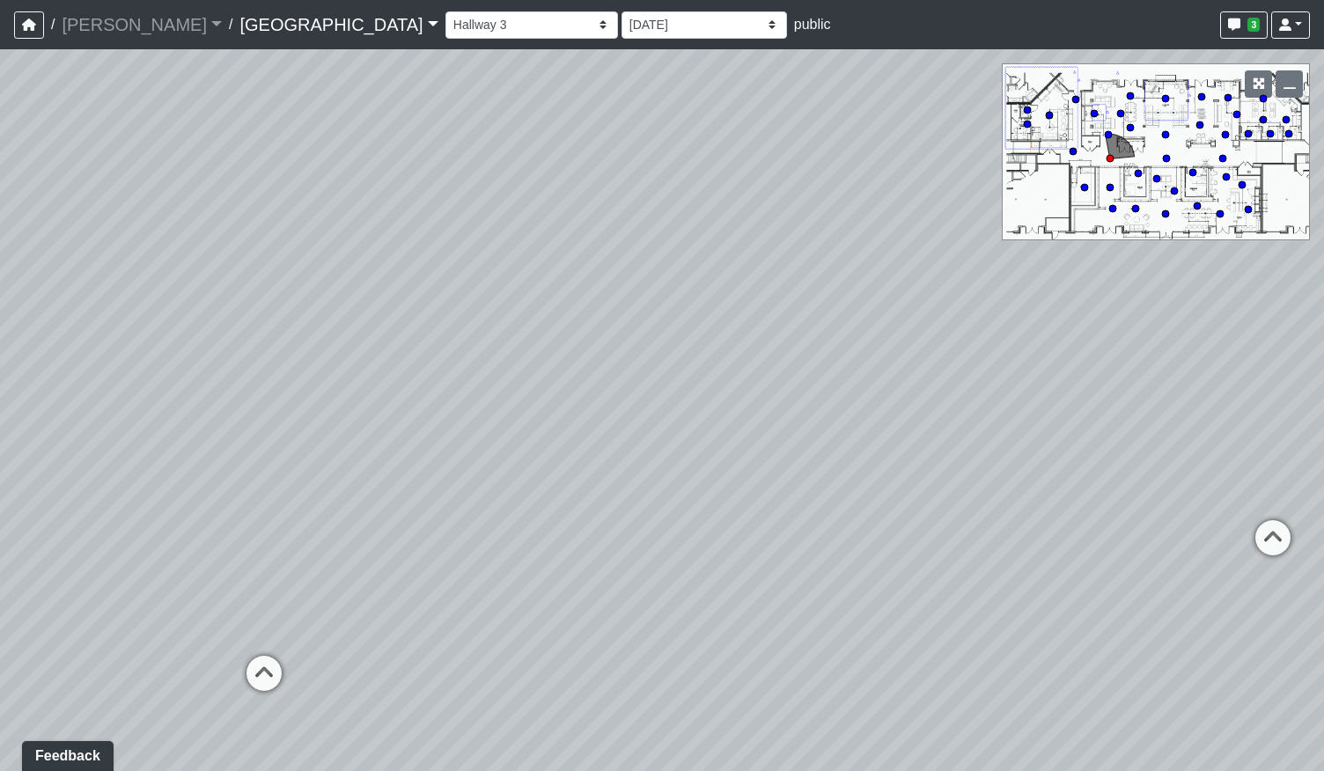
drag, startPoint x: 909, startPoint y: 496, endPoint x: 628, endPoint y: 502, distance: 281.8
click at [312, 518] on div "Loading... Pool Courtyard Entry 1 Loading... Main Lounge 2 Loading... Pool Cour…" at bounding box center [662, 410] width 1324 height 722
drag, startPoint x: 888, startPoint y: 502, endPoint x: 673, endPoint y: 483, distance: 216.5
click at [673, 483] on div "Loading... Pool Courtyard Entry 1 Loading... Main Lounge 2 Loading... Pool Cour…" at bounding box center [662, 410] width 1324 height 722
drag, startPoint x: 412, startPoint y: 504, endPoint x: 630, endPoint y: 506, distance: 218.3
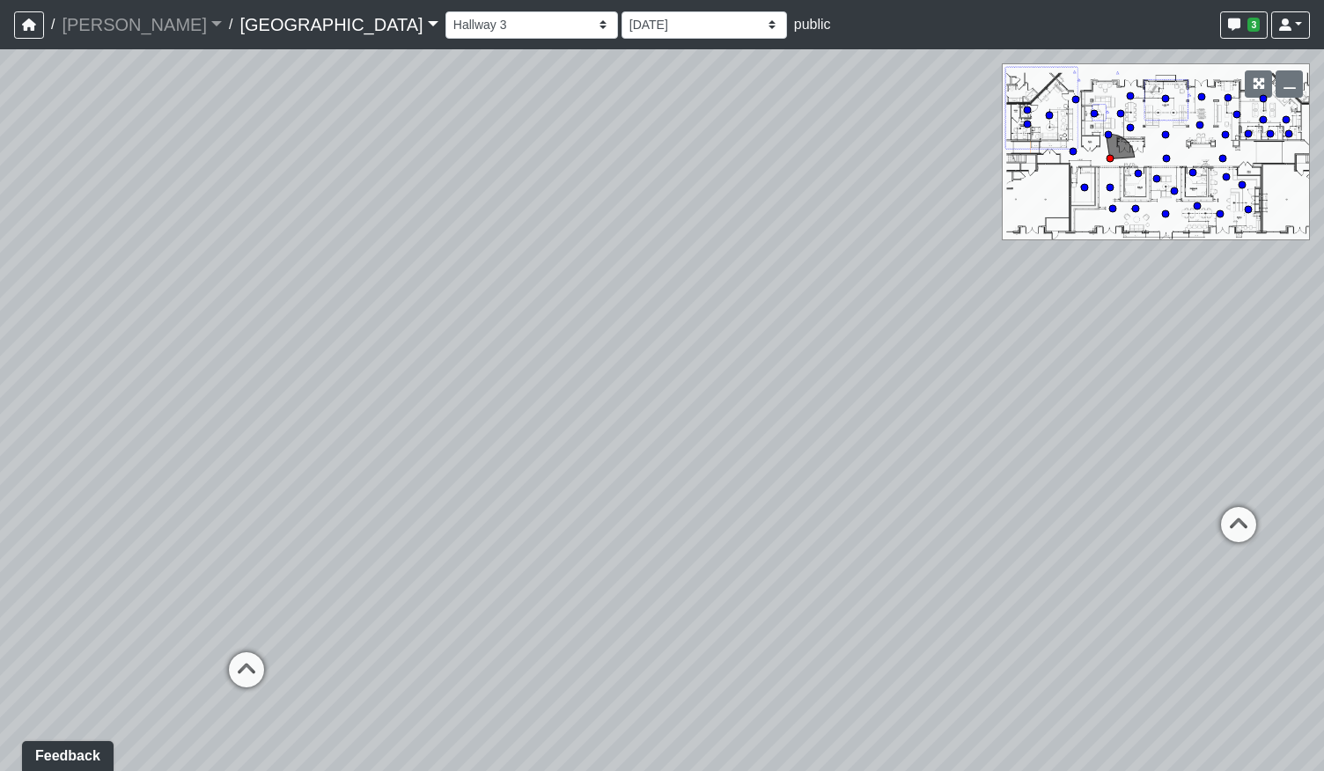
click at [630, 506] on div "Loading... Pool Courtyard Entry 1 Loading... Main Lounge 2 Loading... Pool Cour…" at bounding box center [662, 410] width 1324 height 722
drag, startPoint x: 627, startPoint y: 497, endPoint x: 502, endPoint y: 482, distance: 126.0
click at [502, 483] on div "Loading... Pool Courtyard Entry 1 Loading... Main Lounge 2 Loading... Pool Cour…" at bounding box center [662, 410] width 1324 height 722
drag, startPoint x: 532, startPoint y: 445, endPoint x: 509, endPoint y: 478, distance: 40.5
click at [509, 478] on div "Loading... Pool Courtyard Entry 1 Loading... Main Lounge 2 Loading... Pool Cour…" at bounding box center [662, 410] width 1324 height 722
